Goal: Information Seeking & Learning: Understand process/instructions

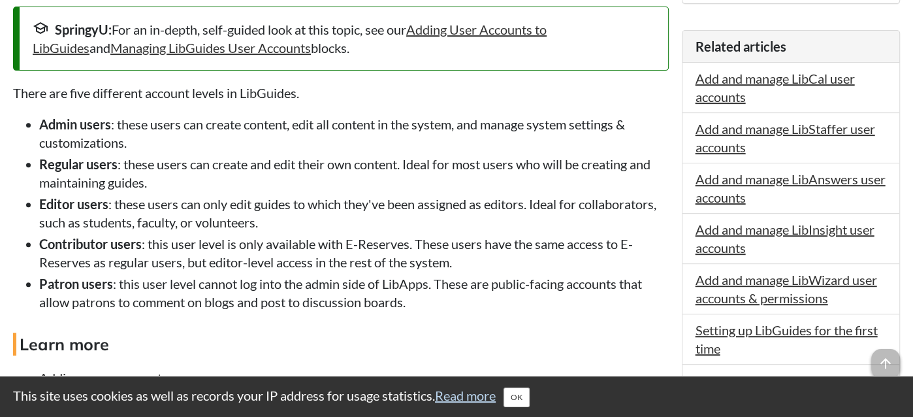
scroll to position [498, 0]
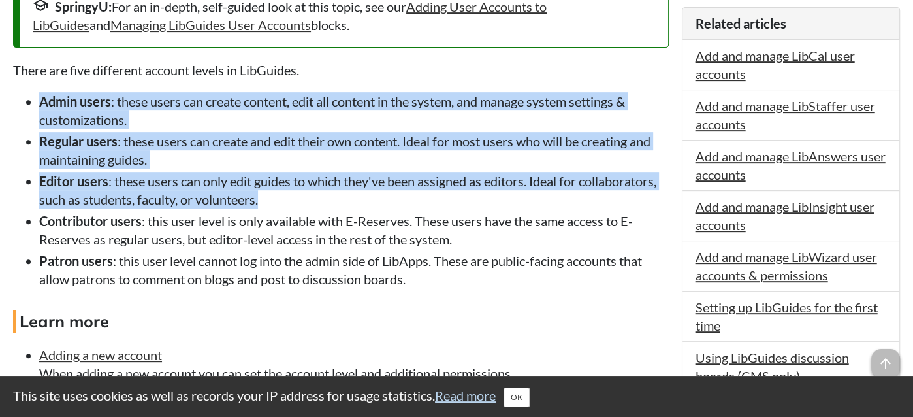
drag, startPoint x: 279, startPoint y: 198, endPoint x: 37, endPoint y: 99, distance: 261.7
click at [37, 99] on ul "Admin users : these users can create content, edit all content in the system, a…" at bounding box center [341, 190] width 656 height 196
copy ul "Admin users : these users can create content, edit all content in the system, a…"
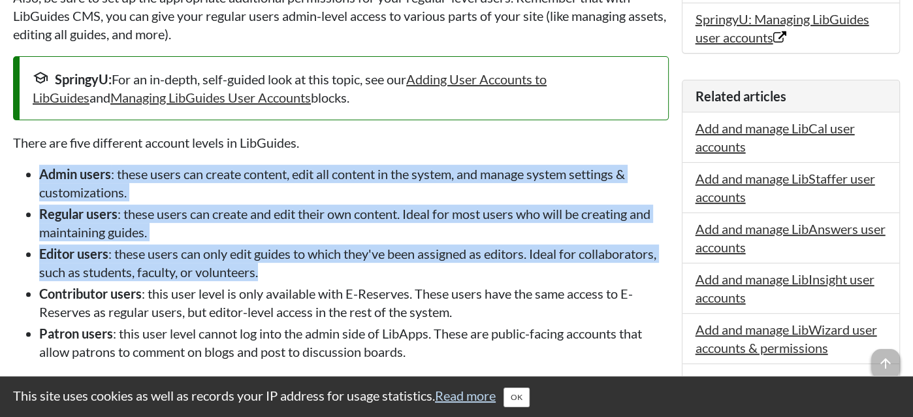
scroll to position [413, 0]
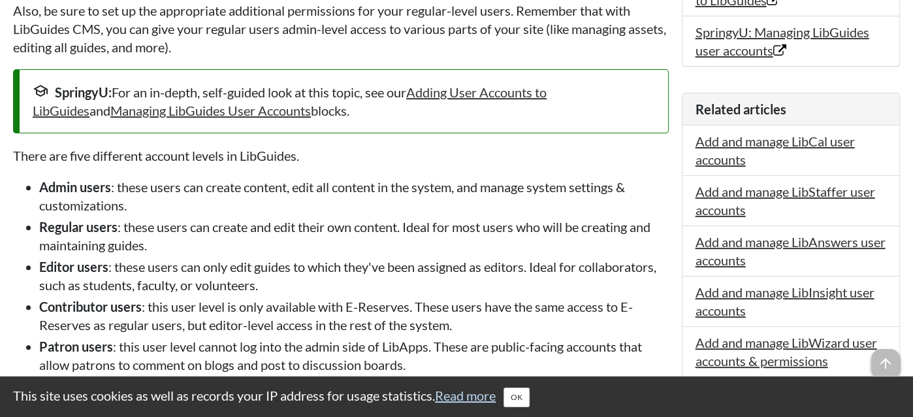
click at [124, 149] on p "There are five different account levels in LibGuides." at bounding box center [341, 155] width 656 height 18
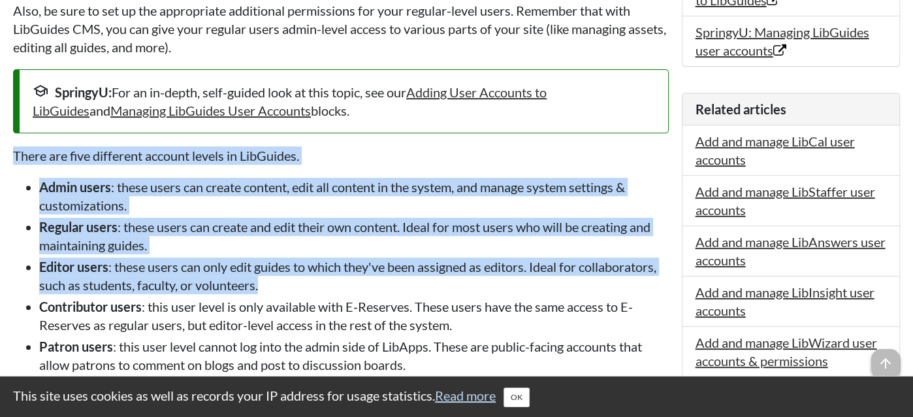
drag, startPoint x: 14, startPoint y: 153, endPoint x: 283, endPoint y: 284, distance: 298.6
click at [283, 284] on div "When adding accounts to LibGuides, be sure to select the appropriate level of p…" at bounding box center [341, 279] width 656 height 692
click at [354, 152] on p "There are five different account levels in LibGuides." at bounding box center [341, 155] width 656 height 18
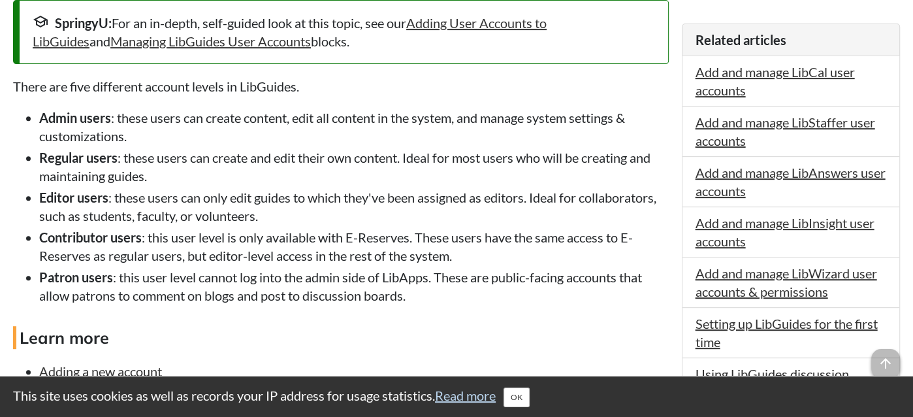
scroll to position [484, 0]
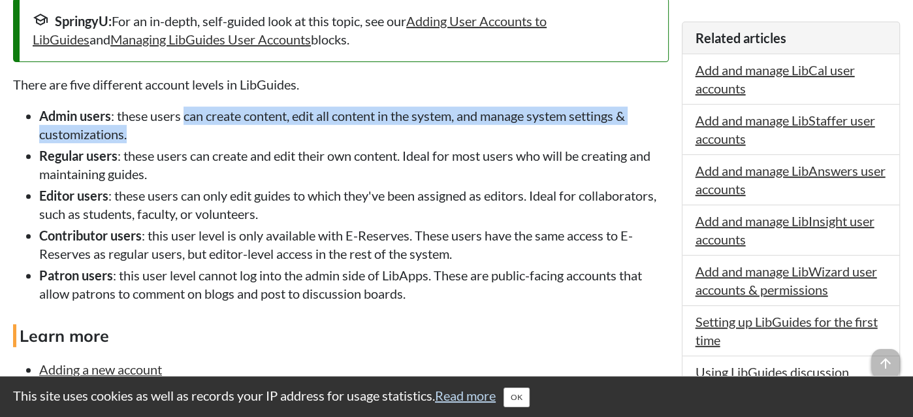
drag, startPoint x: 184, startPoint y: 115, endPoint x: 644, endPoint y: 131, distance: 460.1
click at [644, 131] on li "Admin users : these users can create content, edit all content in the system, a…" at bounding box center [354, 124] width 630 height 37
click at [157, 135] on li "Admin users : these users can create content, edit all content in the system, a…" at bounding box center [354, 124] width 630 height 37
drag, startPoint x: 39, startPoint y: 111, endPoint x: 136, endPoint y: 133, distance: 99.2
click at [136, 133] on li "Admin users : these users can create content, edit all content in the system, a…" at bounding box center [354, 124] width 630 height 37
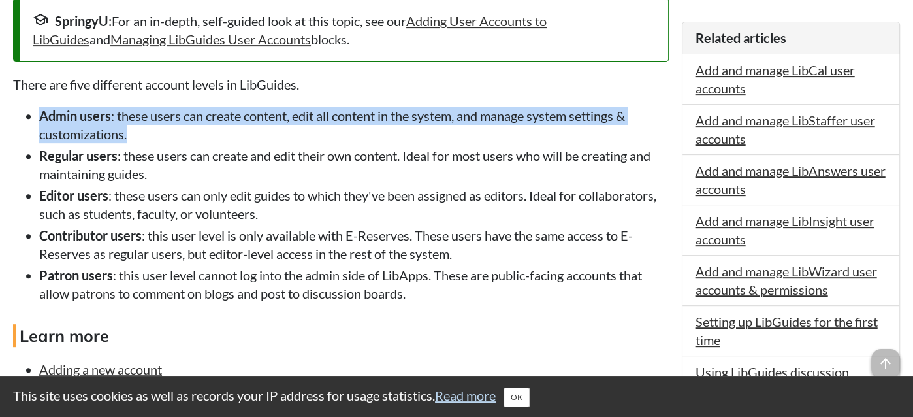
copy li "Admin users : these users can create content, edit all content in the system, a…"
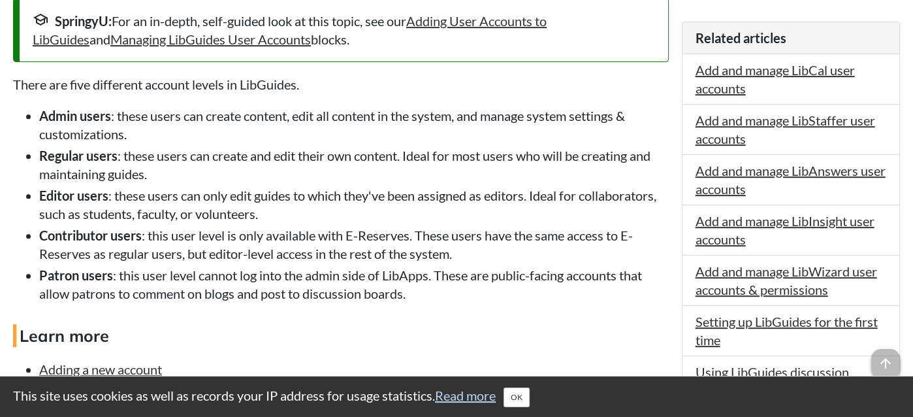
click at [173, 172] on li "Regular users : these users can create and edit their own content. Ideal for mo…" at bounding box center [354, 164] width 630 height 37
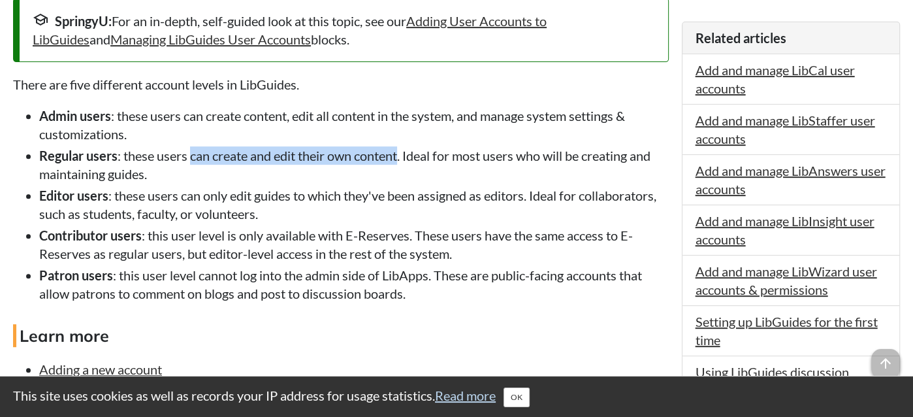
drag, startPoint x: 192, startPoint y: 154, endPoint x: 402, endPoint y: 160, distance: 209.8
click at [402, 160] on li "Regular users : these users can create and edit their own content. Ideal for mo…" at bounding box center [354, 164] width 630 height 37
copy li "can create and edit their own content"
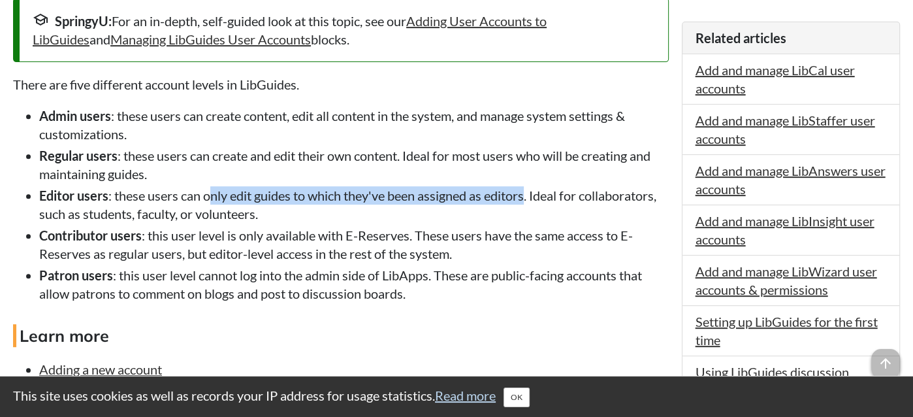
drag, startPoint x: 208, startPoint y: 198, endPoint x: 530, endPoint y: 199, distance: 322.0
click at [530, 199] on li "Editor users : these users can only edit guides to which they've been assigned …" at bounding box center [354, 204] width 630 height 37
copy li "nly edit guides to which they've been assigned as editors"
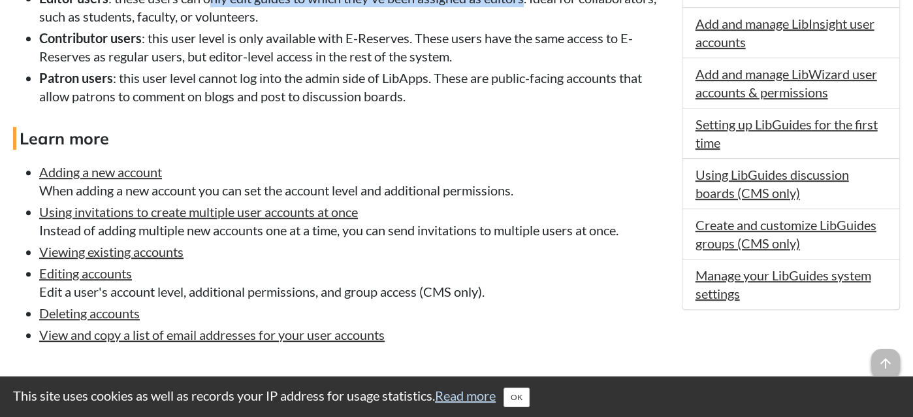
scroll to position [689, 0]
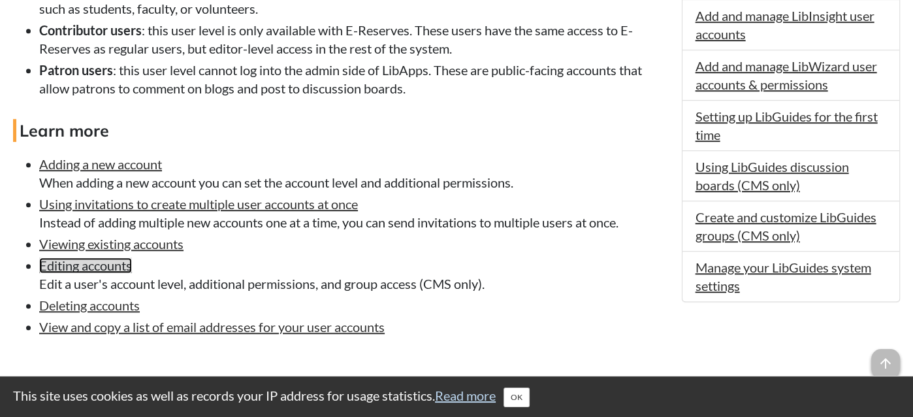
click at [99, 273] on link "Editing accounts" at bounding box center [85, 265] width 93 height 16
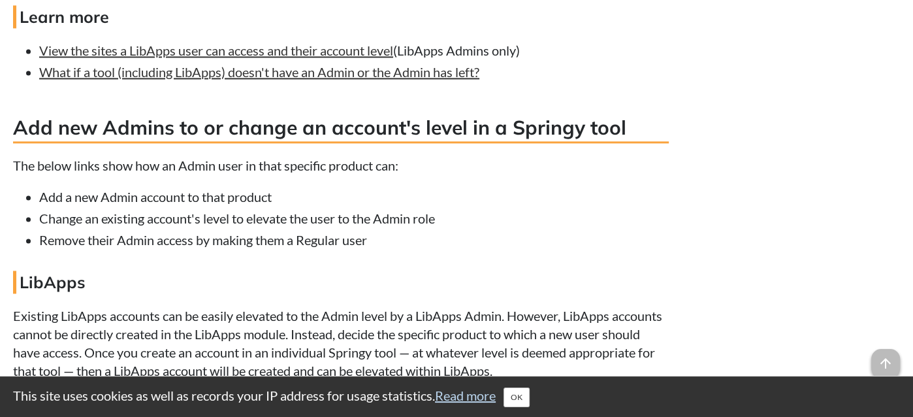
scroll to position [1770, 0]
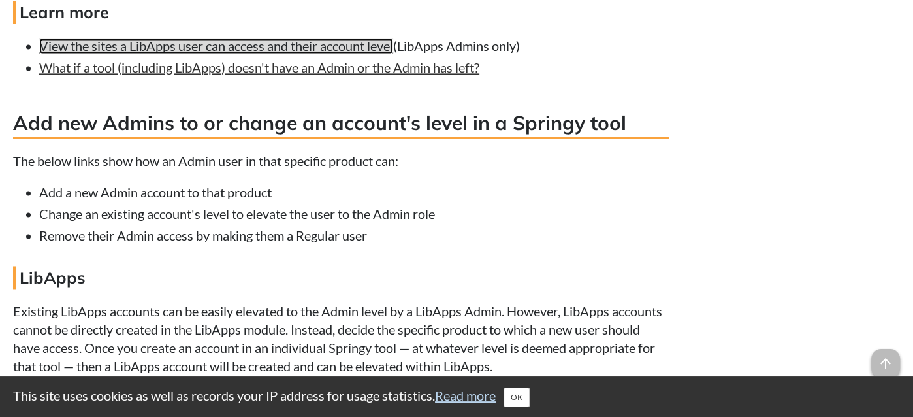
click at [355, 52] on link "View the sites a LibApps user can access and their account level" at bounding box center [216, 46] width 354 height 16
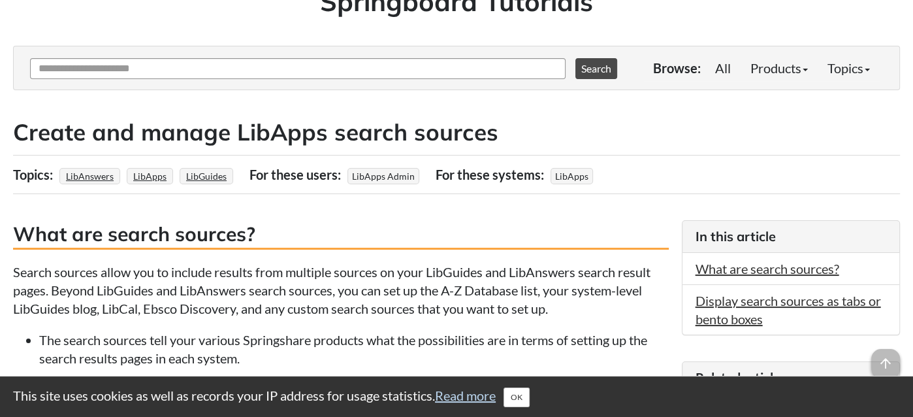
scroll to position [135, 0]
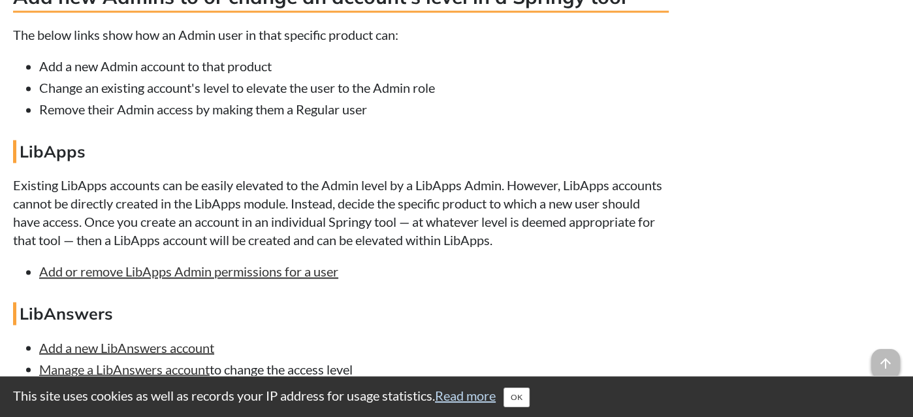
scroll to position [1968, 0]
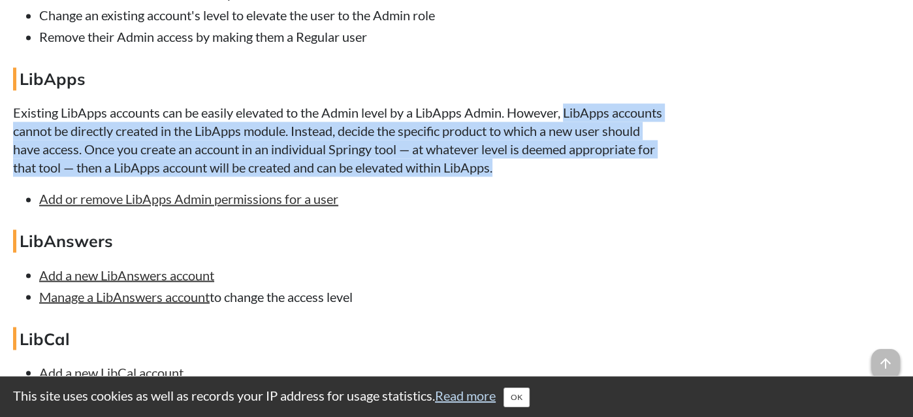
drag, startPoint x: 568, startPoint y: 118, endPoint x: 664, endPoint y: 170, distance: 109.6
click at [664, 170] on p "Existing LibApps accounts can be easily elevated to the Admin level by a LibApp…" at bounding box center [341, 139] width 656 height 73
copy p "LibApps accounts cannot be directly created in the LibApps module. Instead, dec…"
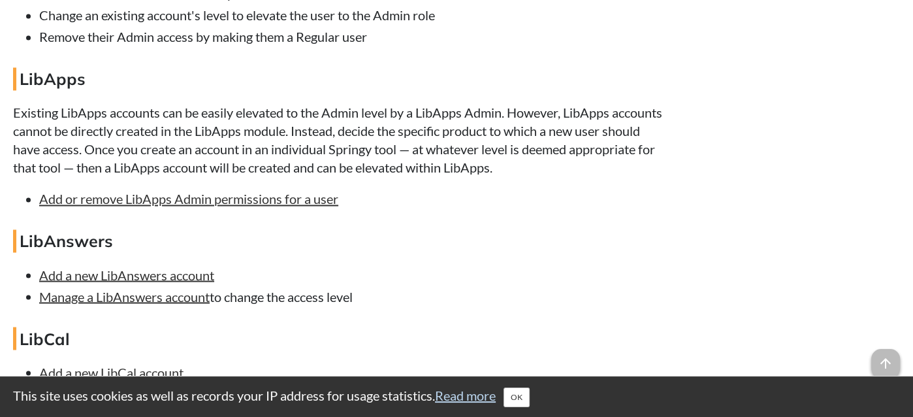
click at [184, 252] on h4 "LibAnswers" at bounding box center [341, 240] width 656 height 23
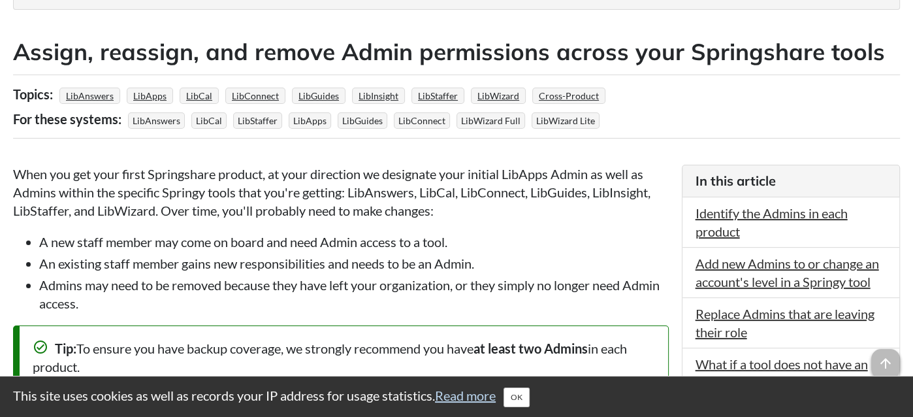
scroll to position [252, 0]
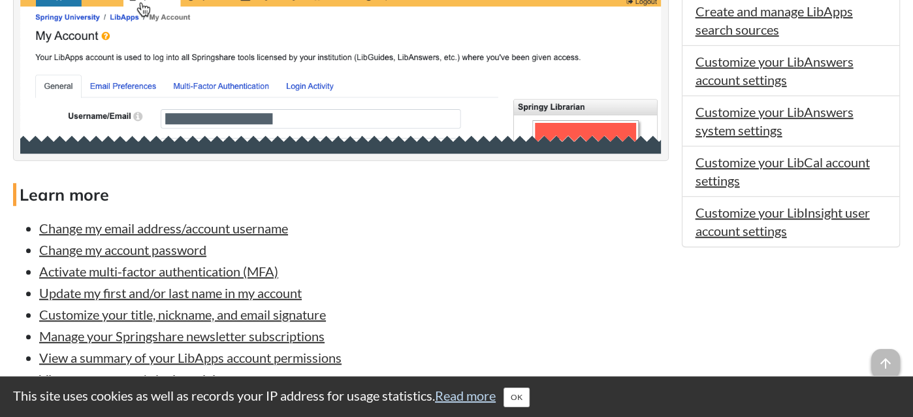
scroll to position [838, 0]
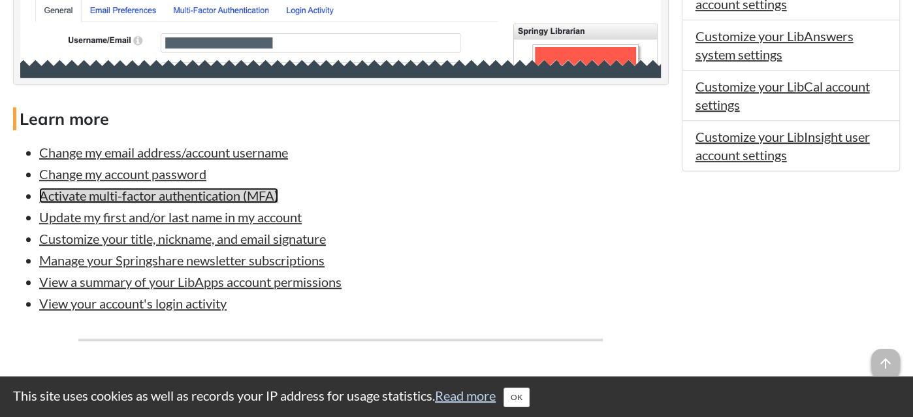
click at [147, 203] on link "Activate multi-factor authentication (MFA)" at bounding box center [158, 195] width 239 height 16
